Goal: Task Accomplishment & Management: Use online tool/utility

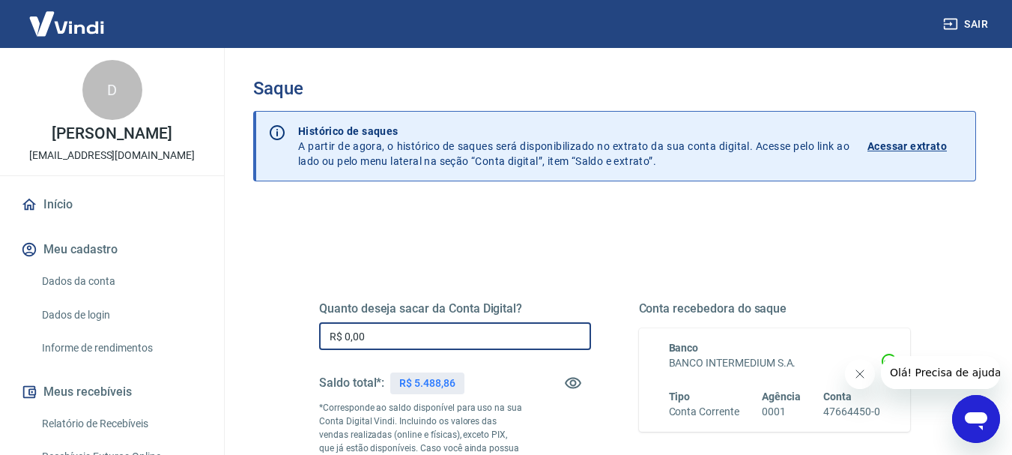
drag, startPoint x: 405, startPoint y: 336, endPoint x: 309, endPoint y: 314, distance: 98.3
click at [309, 314] on div "Quanto deseja sacar da Conta Digital? R$ 0,00 ​ Saldo total*: R$ 5.488,86 *Corr…" at bounding box center [614, 416] width 627 height 362
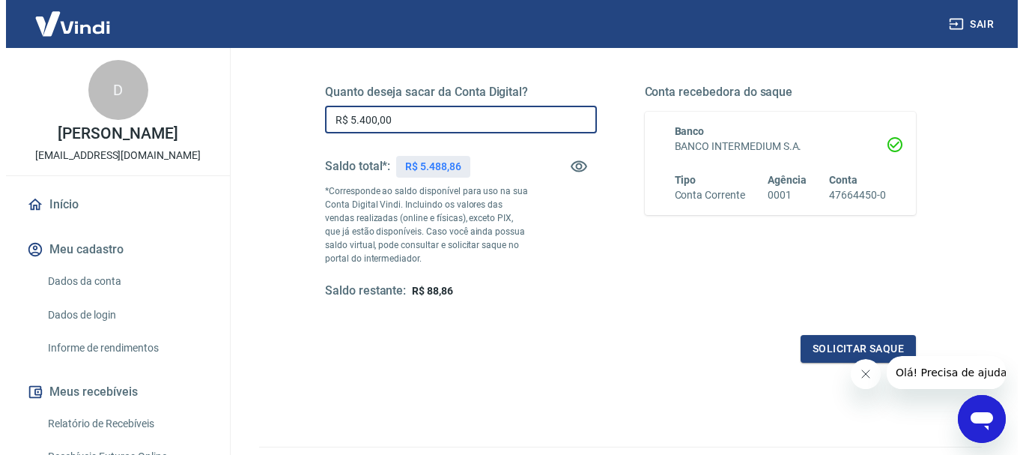
scroll to position [300, 0]
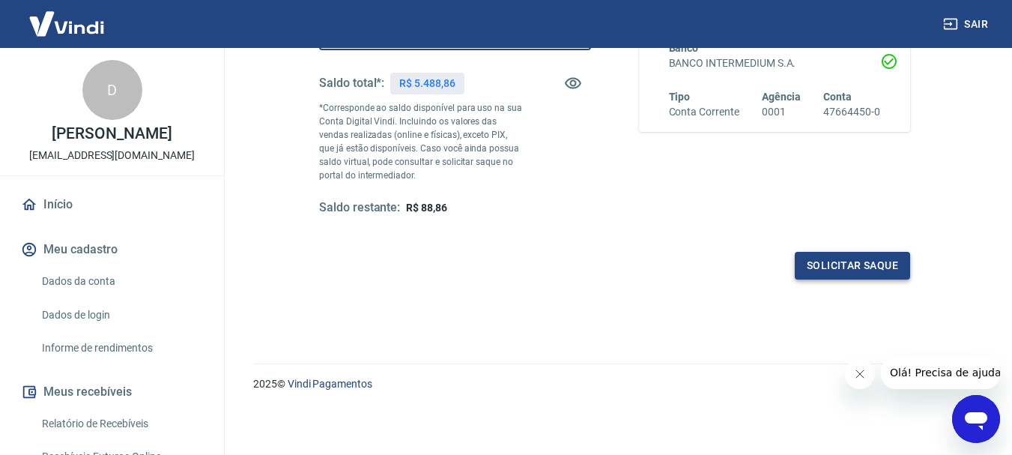
type input "R$ 5.400,00"
click at [833, 277] on button "Solicitar saque" at bounding box center [851, 266] width 115 height 28
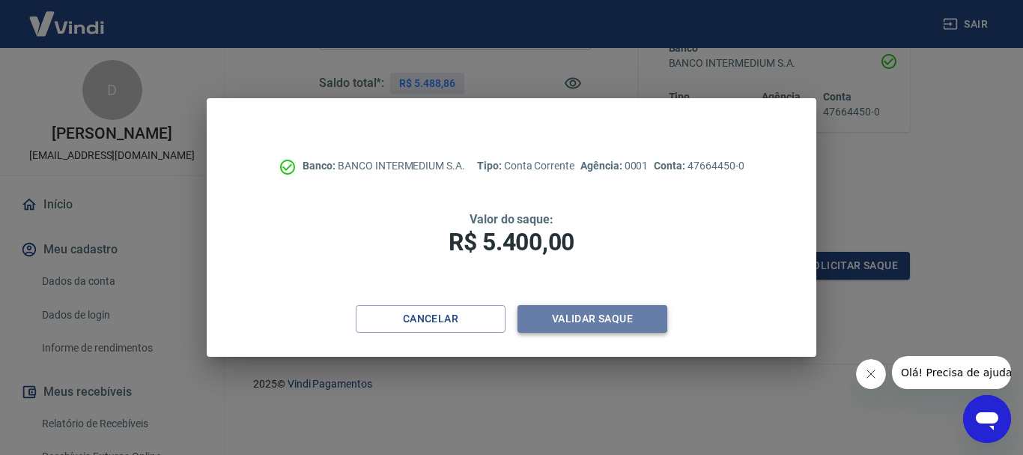
click at [620, 315] on button "Validar saque" at bounding box center [592, 319] width 150 height 28
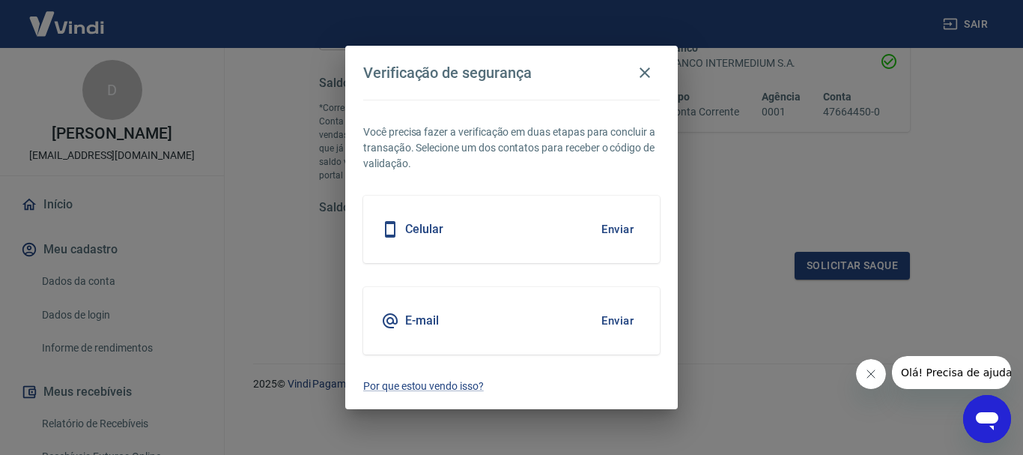
click at [621, 317] on button "Enviar" at bounding box center [617, 320] width 49 height 31
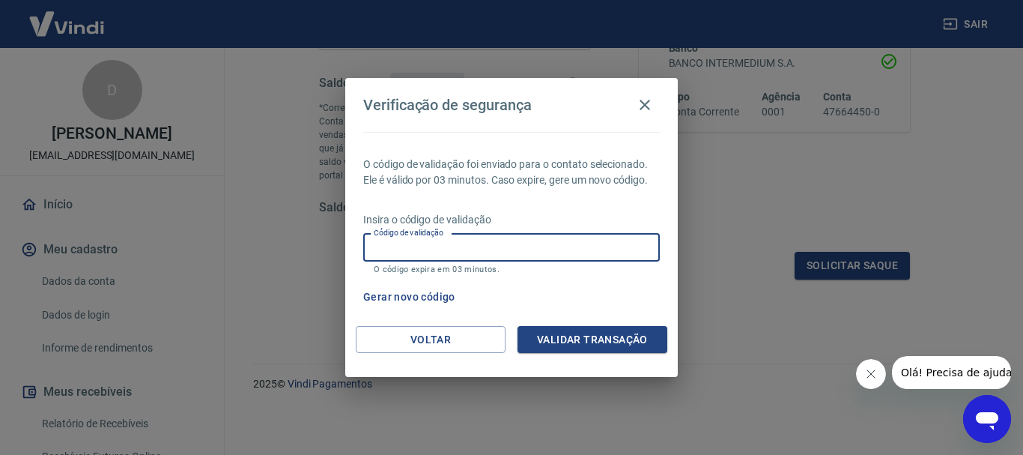
click at [509, 246] on input "Código de validação" at bounding box center [511, 248] width 297 height 28
type input "644071"
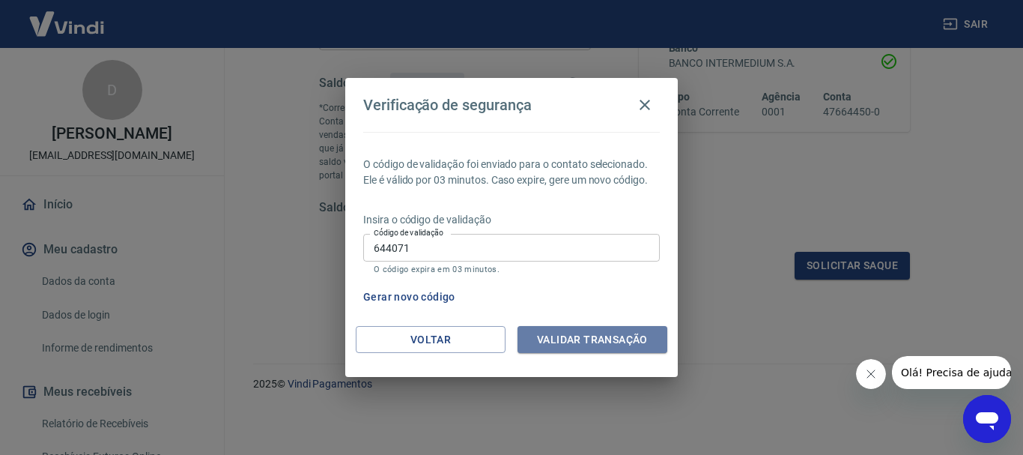
click at [574, 340] on button "Validar transação" at bounding box center [592, 340] width 150 height 28
